Goal: Complete application form

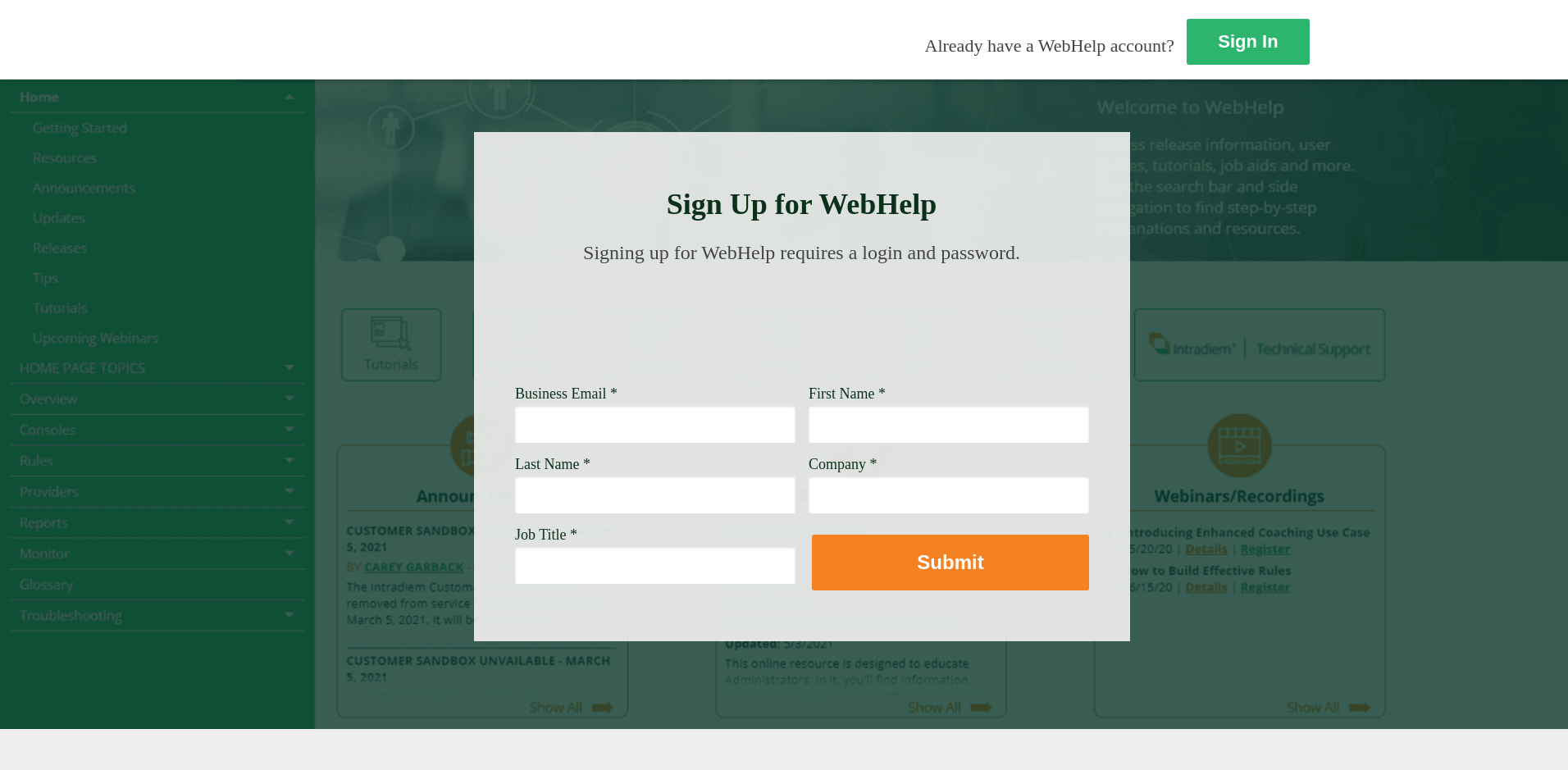
click at [515, 423] on input "Business Email *" at bounding box center [656, 424] width 281 height 38
type input "e"
click at [515, 430] on input "Business Email *" at bounding box center [656, 424] width 281 height 38
click at [808, 433] on input "First Name *" at bounding box center [949, 424] width 281 height 38
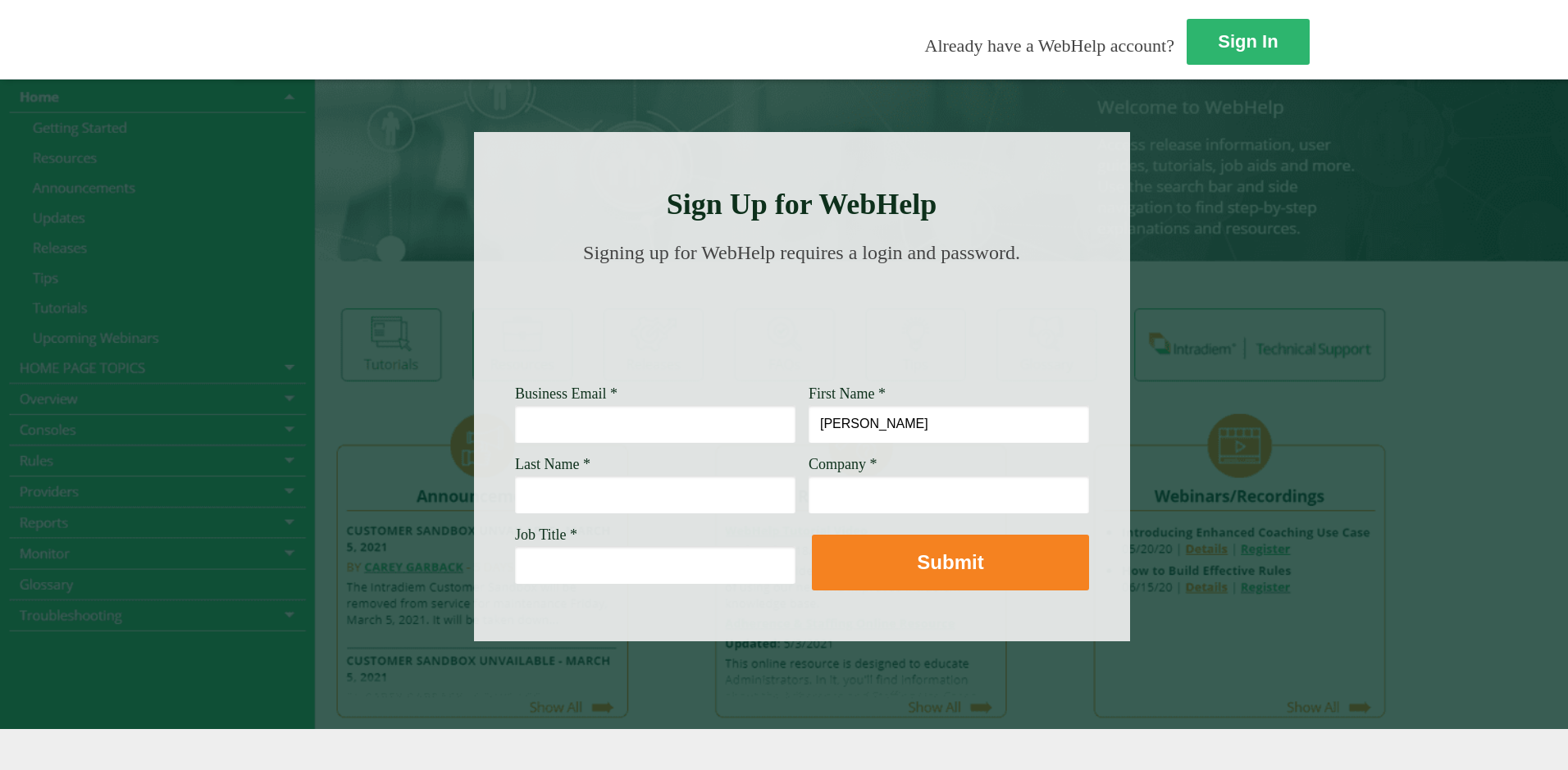
type input "[PERSON_NAME]"
type input "DOLAR"
type input "[PERSON_NAME] Fargo"
type input "Lead Customer Service Representative"
click at [515, 442] on input "Business Email *" at bounding box center [656, 424] width 281 height 38
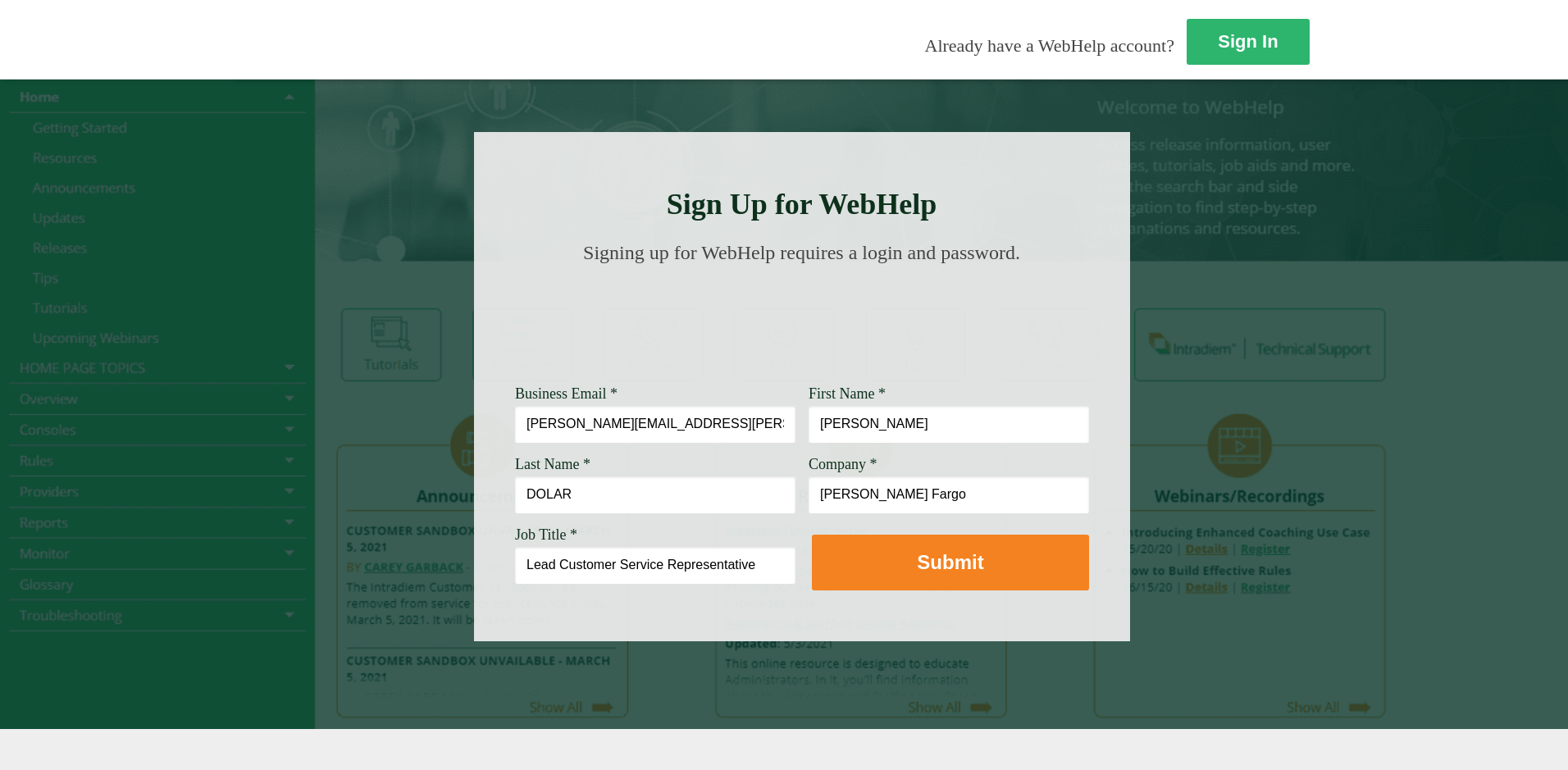
type input "[PERSON_NAME][EMAIL_ADDRESS][PERSON_NAME][DOMAIN_NAME]"
click at [525, 298] on img at bounding box center [802, 322] width 554 height 82
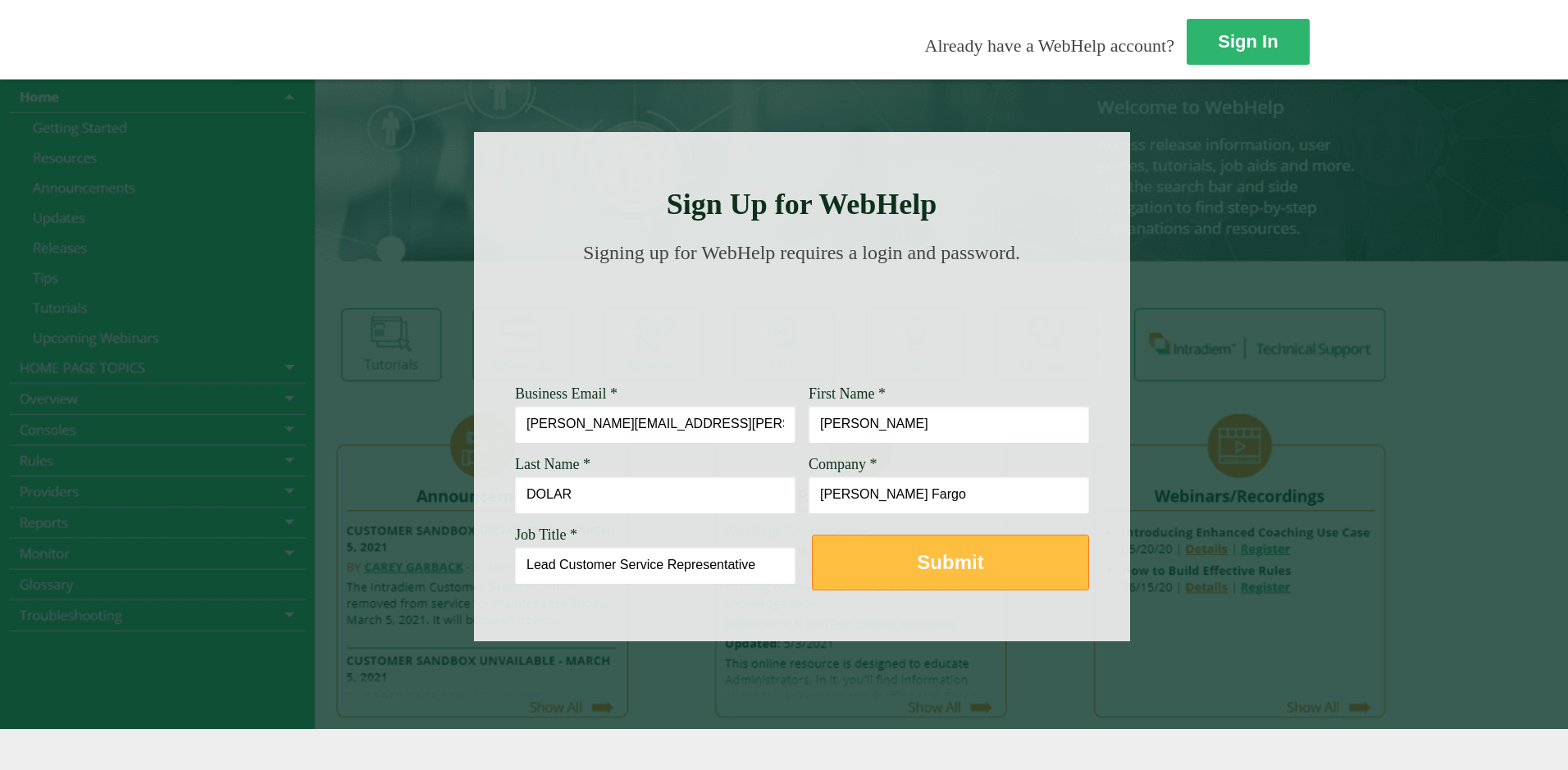
click at [917, 567] on strong "Submit" at bounding box center [949, 562] width 66 height 22
